Goal: Check status

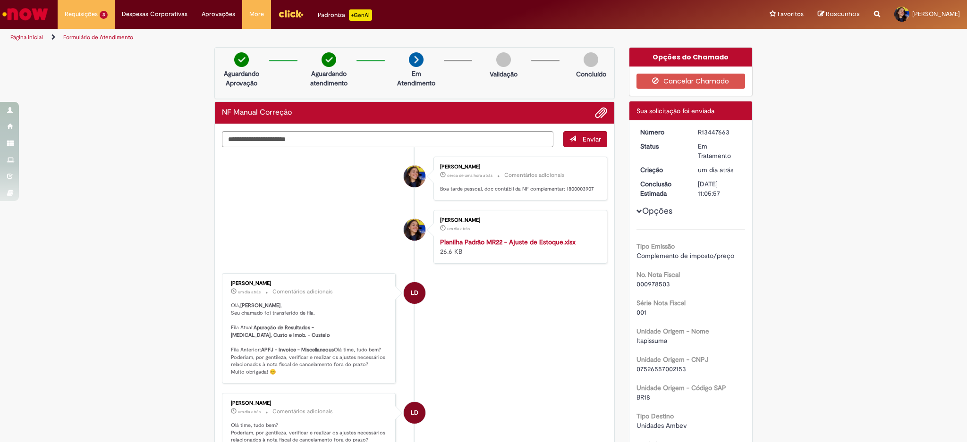
click at [302, 135] on textarea "**********" at bounding box center [387, 139] width 331 height 16
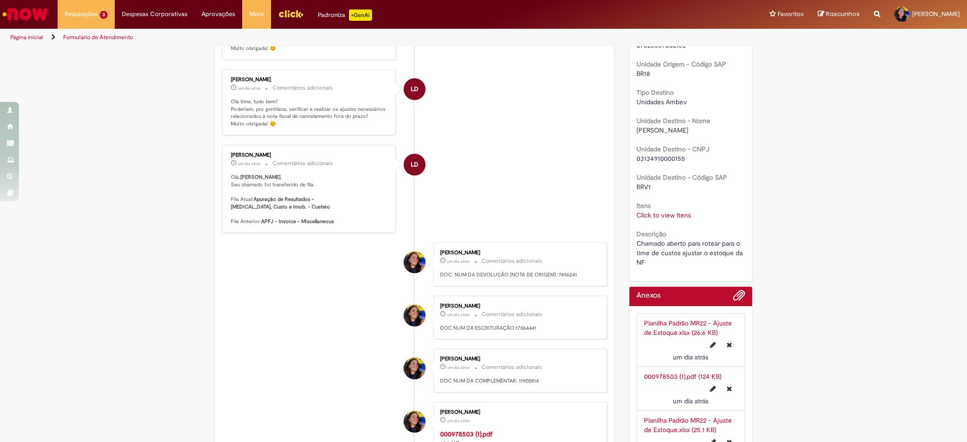
scroll to position [378, 0]
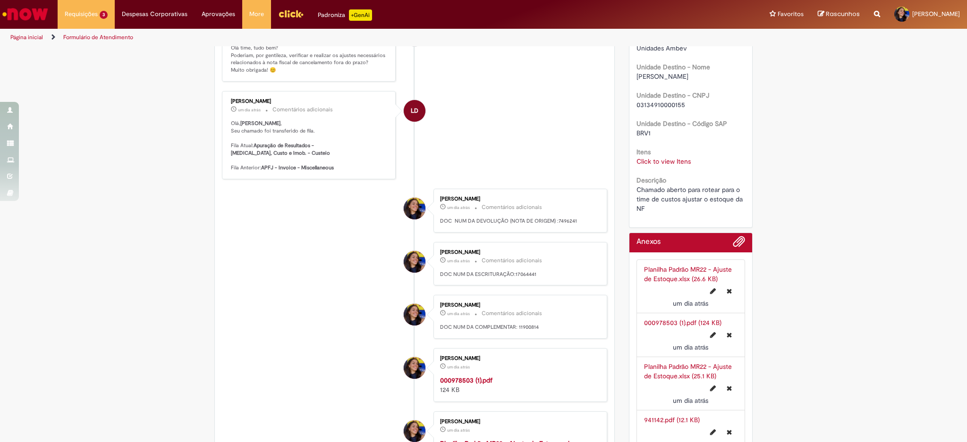
click at [524, 277] on p "DOC NUM DA ESCRITURAÇÃO:17064441" at bounding box center [518, 275] width 157 height 8
copy p "17064441"
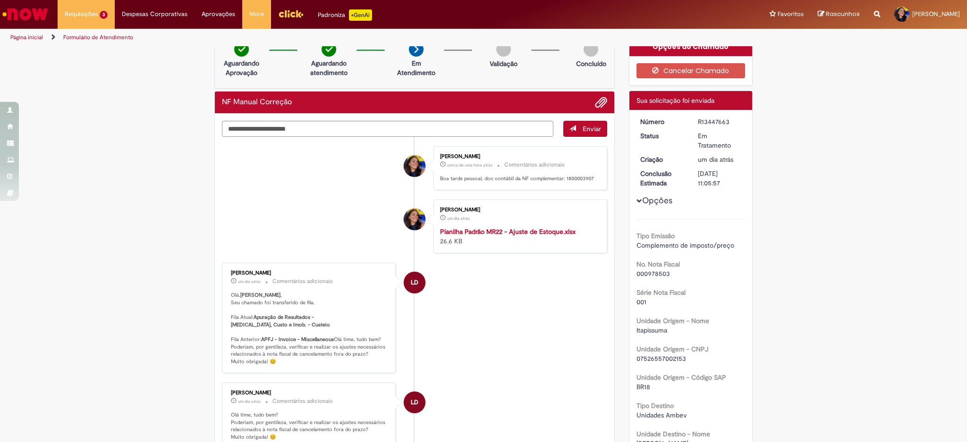
scroll to position [0, 0]
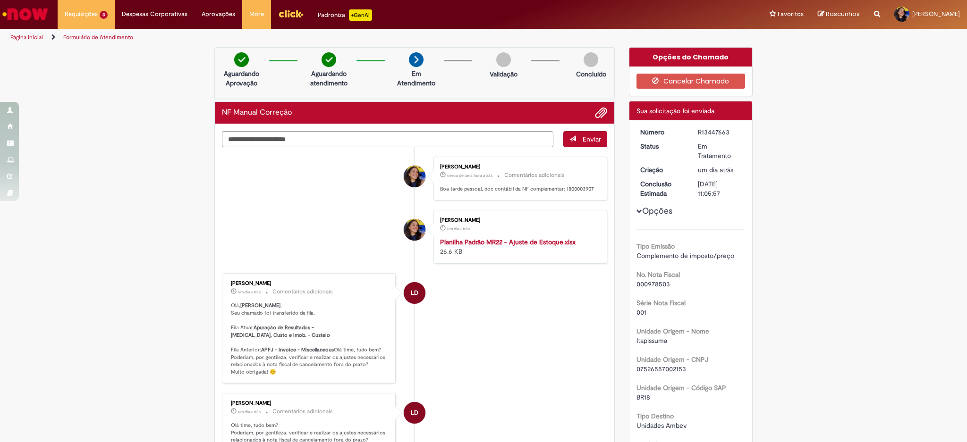
click at [468, 139] on textarea "**********" at bounding box center [387, 139] width 331 height 16
type textarea "**********"
click at [539, 309] on li "LD [PERSON_NAME] um dia atrás um dia atrás Comentários adicionais [PERSON_NAME]…" at bounding box center [414, 328] width 385 height 110
click at [106, 35] on link "Exibir Todas as Solicitações" at bounding box center [110, 38] width 104 height 10
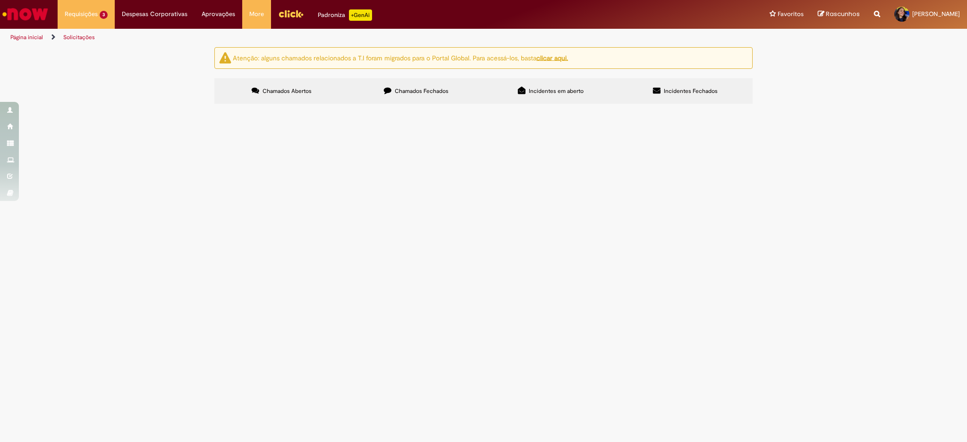
click at [0, 0] on button at bounding box center [0, 0] width 0 height 0
click at [0, 0] on td "Trabalho em Andamento" at bounding box center [0, 0] width 0 height 0
click at [0, 0] on span "Trabalho em Andamento" at bounding box center [0, 0] width 0 height 0
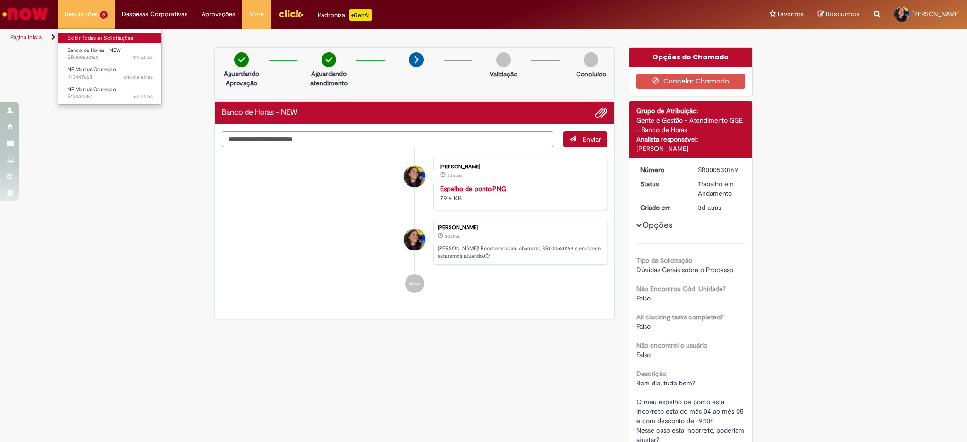
click at [99, 42] on link "Exibir Todas as Solicitações" at bounding box center [110, 38] width 104 height 10
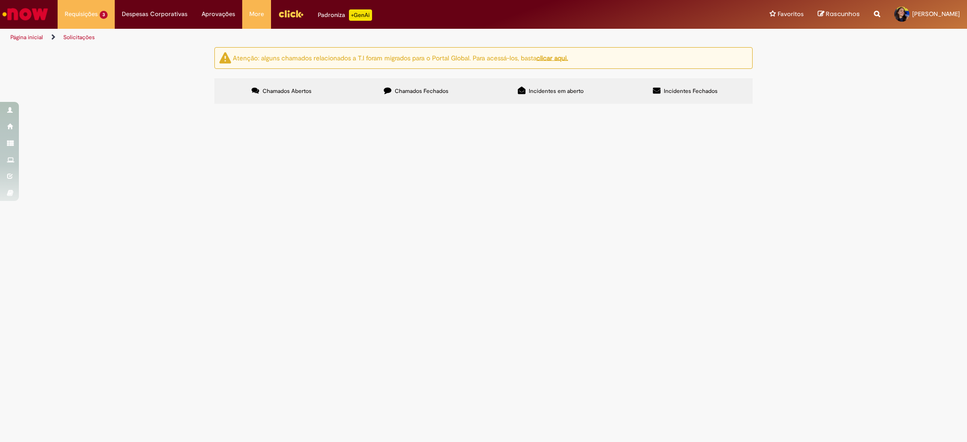
click at [0, 0] on span "Boa tarde Abrindo o chamado para seguirmos com os ajustes de estoque na NF comp…" at bounding box center [0, 0] width 0 height 0
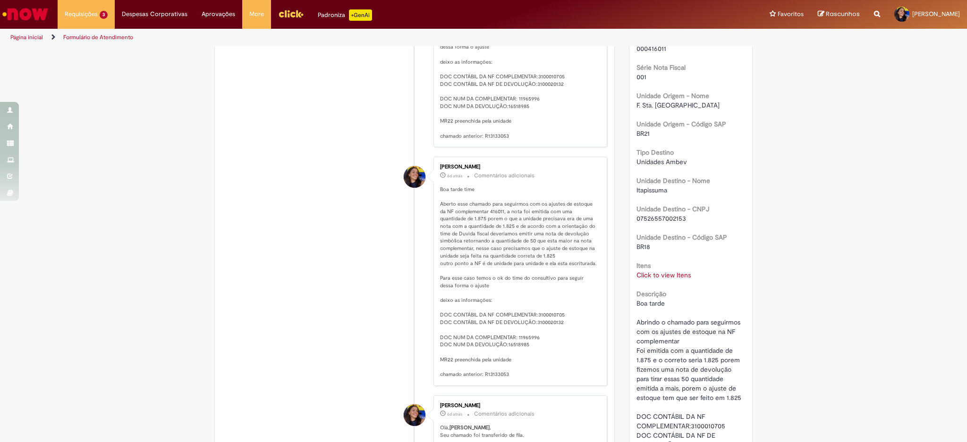
scroll to position [283, 0]
click at [524, 342] on p "Boa tarde time Aberto esse chamado para seguirmos com os ajustes de estoque da …" at bounding box center [518, 282] width 157 height 193
copy p "11965996"
click at [912, 263] on div "Verificar Código de Barras Aguardando Aprovação Aguardando atendimento Em Atend…" at bounding box center [483, 365] width 967 height 1203
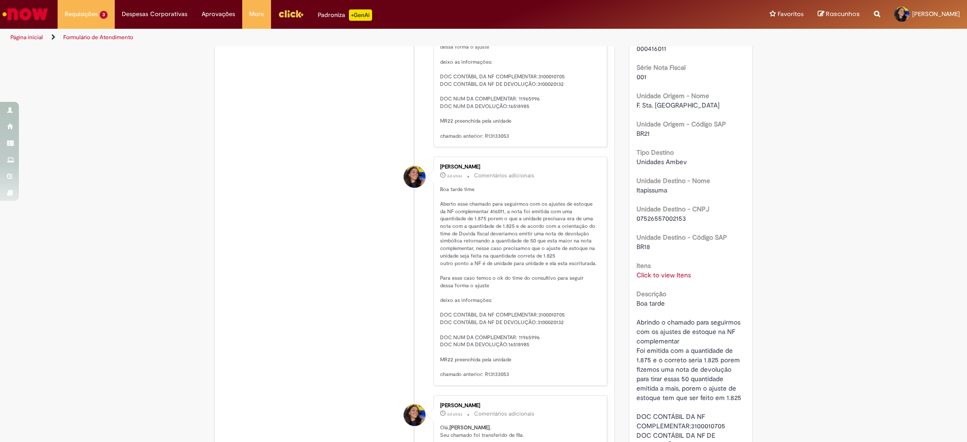
click at [820, 187] on div "Verificar Código de Barras Aguardando Aprovação Aguardando atendimento Em Atend…" at bounding box center [483, 365] width 967 height 1203
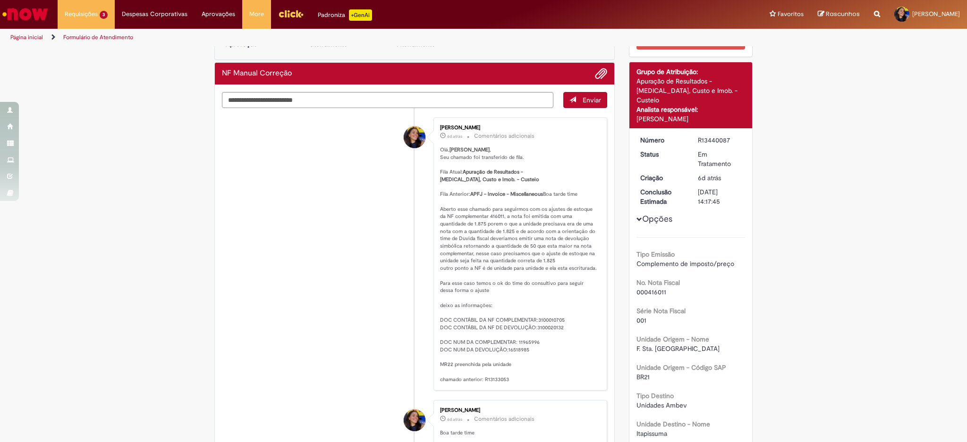
scroll to position [0, 0]
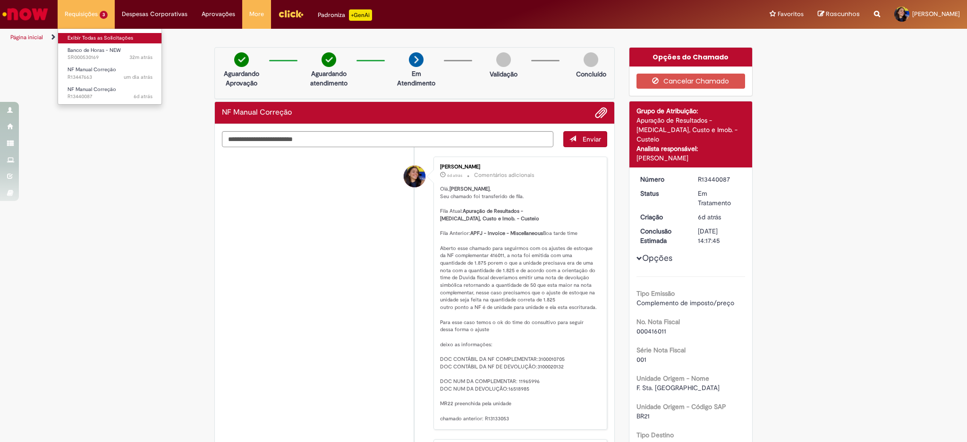
click at [111, 36] on link "Exibir Todas as Solicitações" at bounding box center [110, 38] width 104 height 10
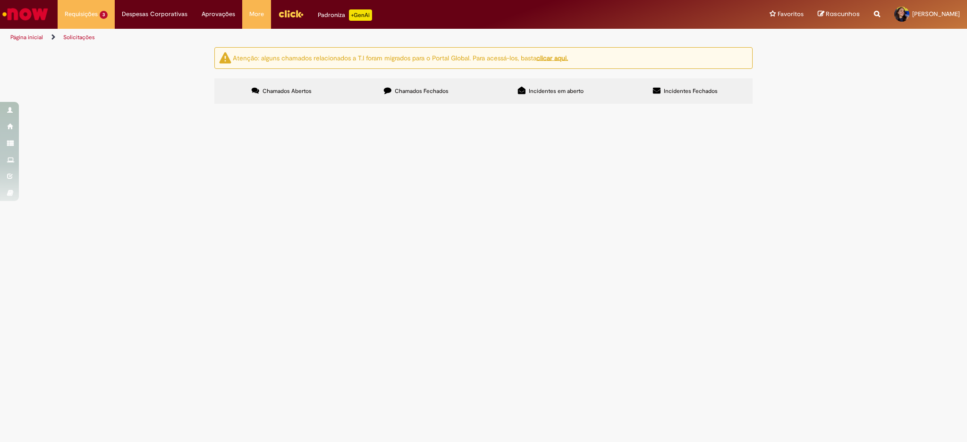
click at [0, 0] on span "Chamado aberto para rotear para o time de custos ajustar o estoque da NF" at bounding box center [0, 0] width 0 height 0
